Goal: Information Seeking & Learning: Check status

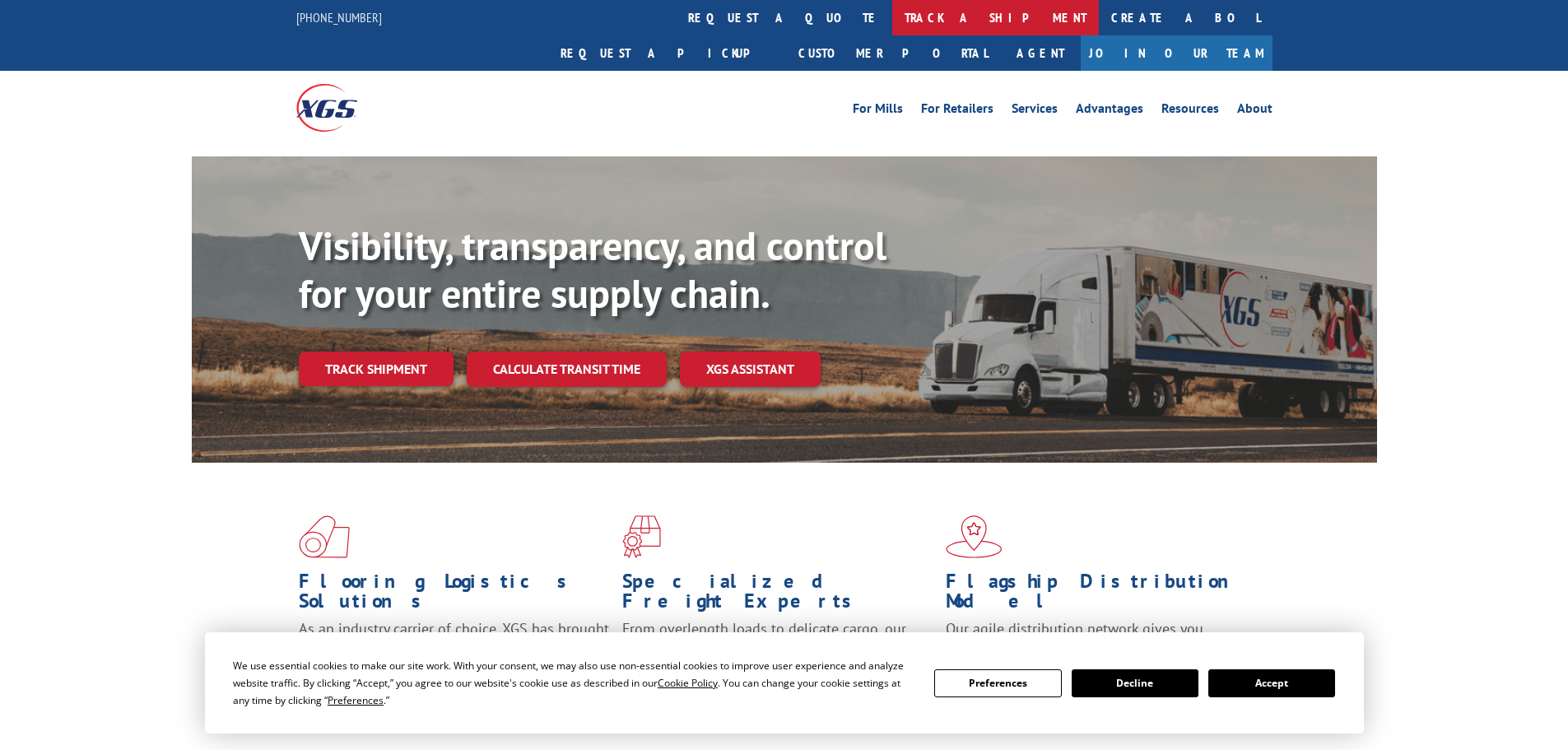
click at [892, 25] on link "track a shipment" at bounding box center [995, 17] width 206 height 36
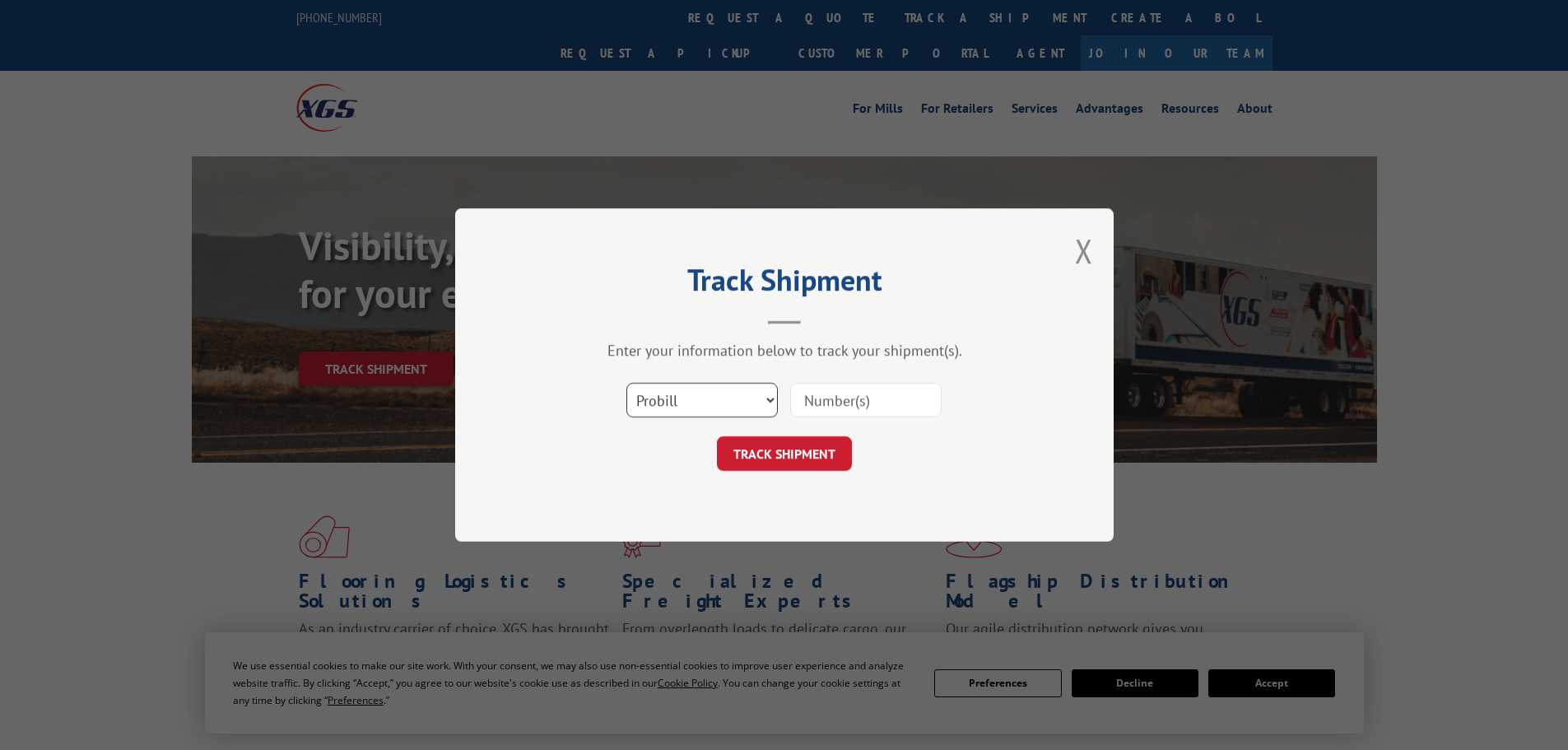
click at [672, 401] on select "Select category... Probill BOL PO" at bounding box center [702, 400] width 151 height 35
select select "po"
click at [626, 383] on select "Select category... Probill BOL PO" at bounding box center [702, 400] width 151 height 35
click at [830, 405] on input at bounding box center [866, 400] width 151 height 35
paste input "26531815"
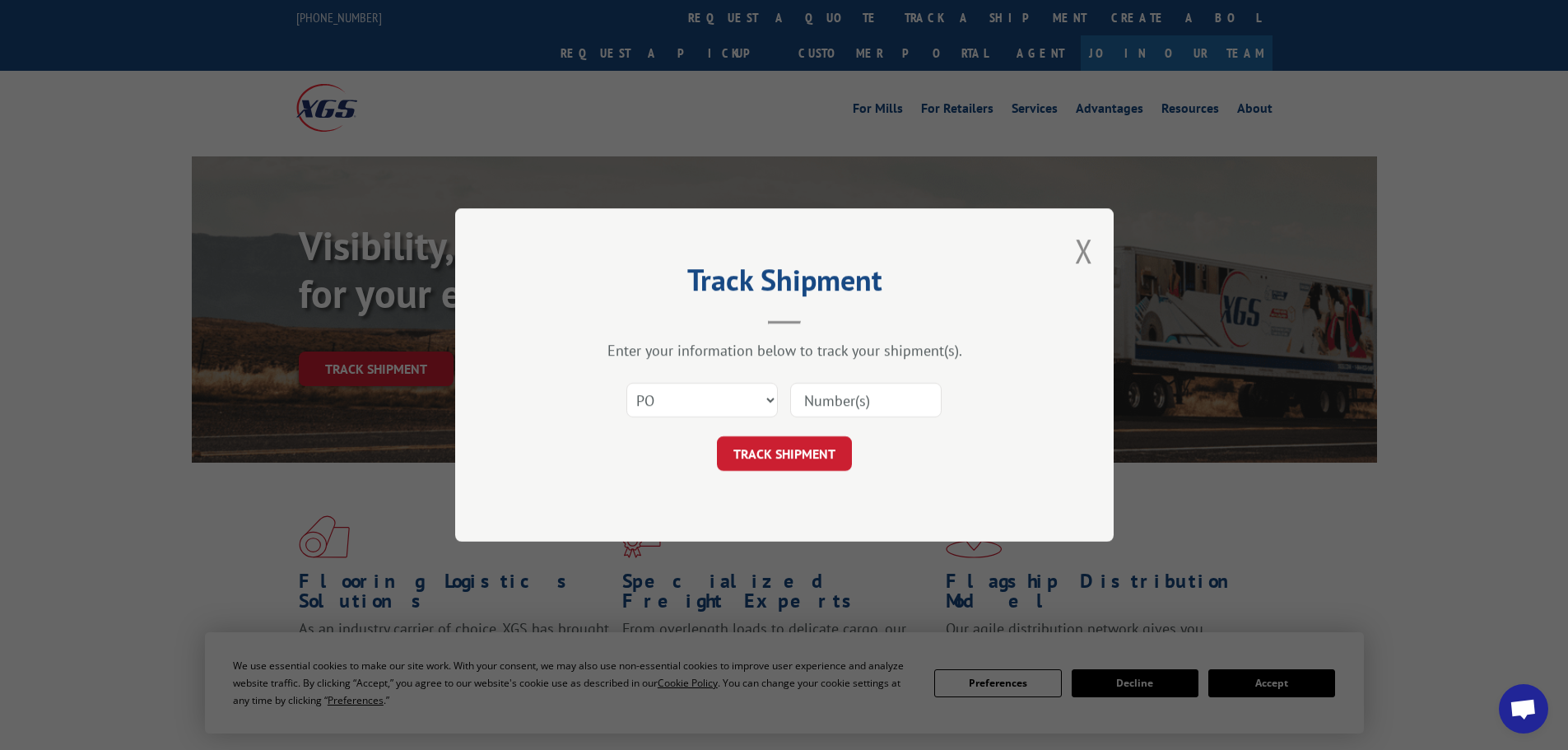
type input "26531815"
click button "TRACK SHIPMENT" at bounding box center [784, 454] width 135 height 35
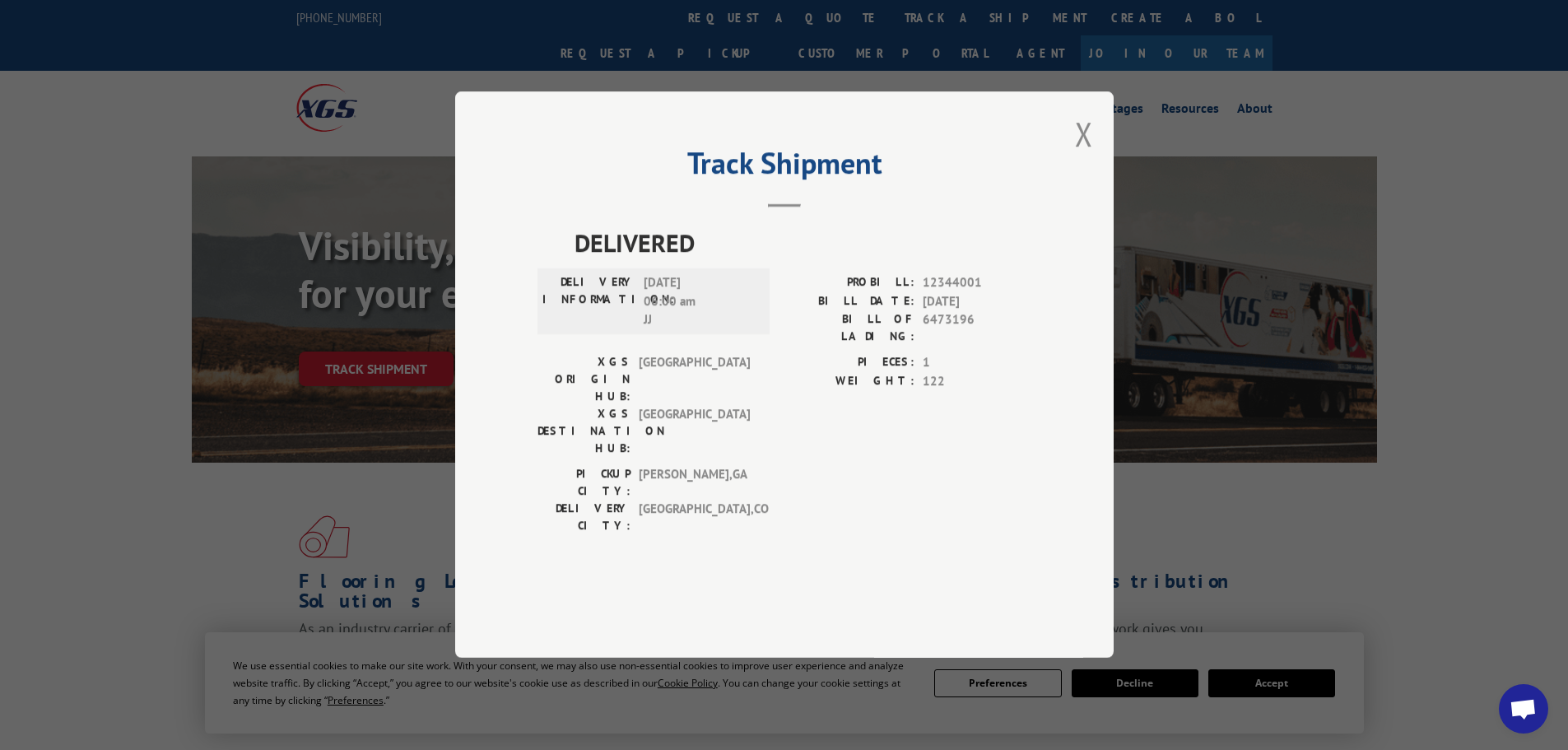
click at [1099, 179] on div "Track Shipment DELIVERED DELIVERY INFORMATION: [DATE] 06:00 am [PERSON_NAME]: 1…" at bounding box center [784, 375] width 658 height 566
click at [1079, 156] on button "Close modal" at bounding box center [1084, 133] width 18 height 43
